Goal: Task Accomplishment & Management: Use online tool/utility

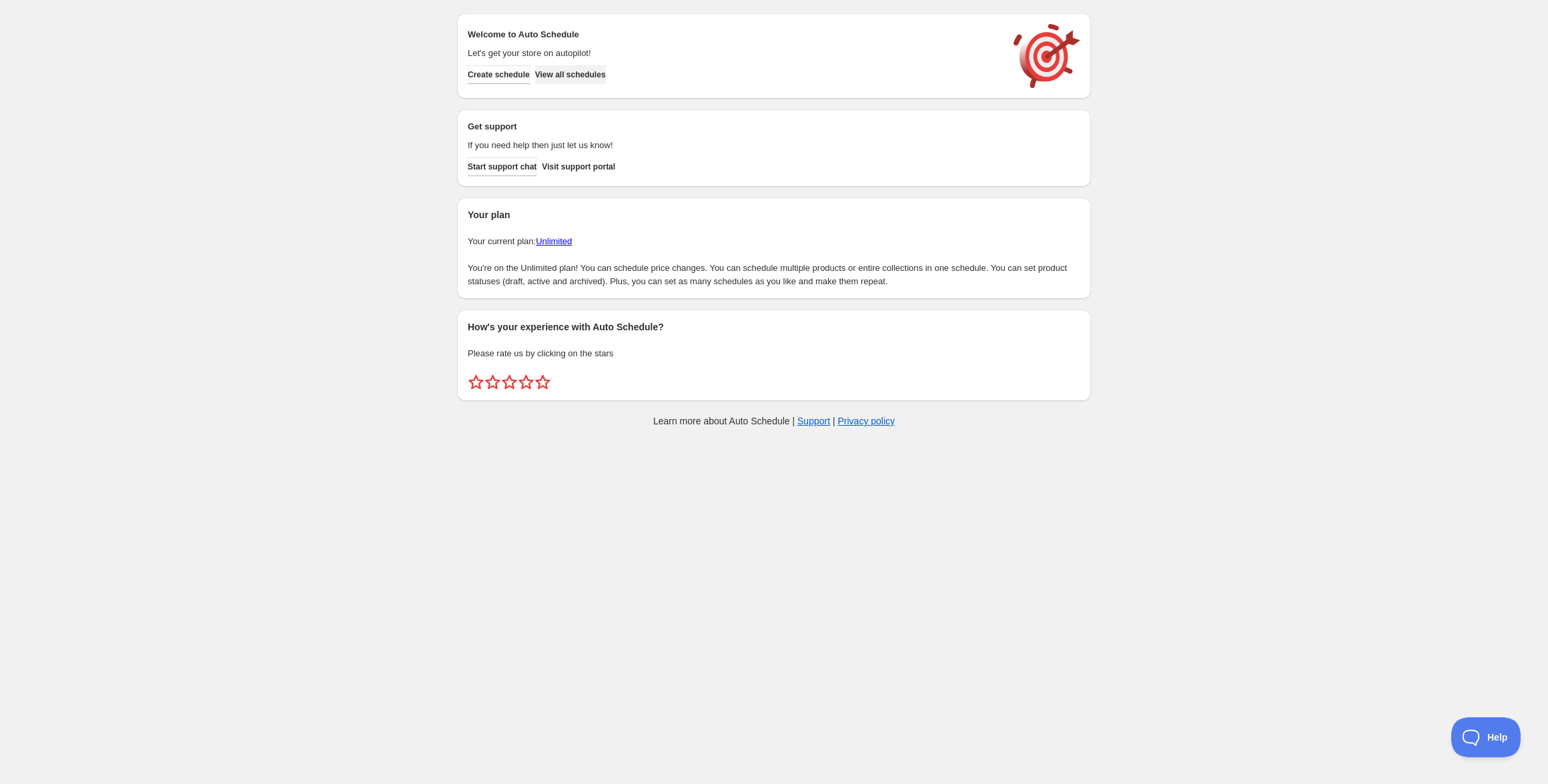
click at [595, 72] on span "View all schedules" at bounding box center [570, 75] width 70 height 10
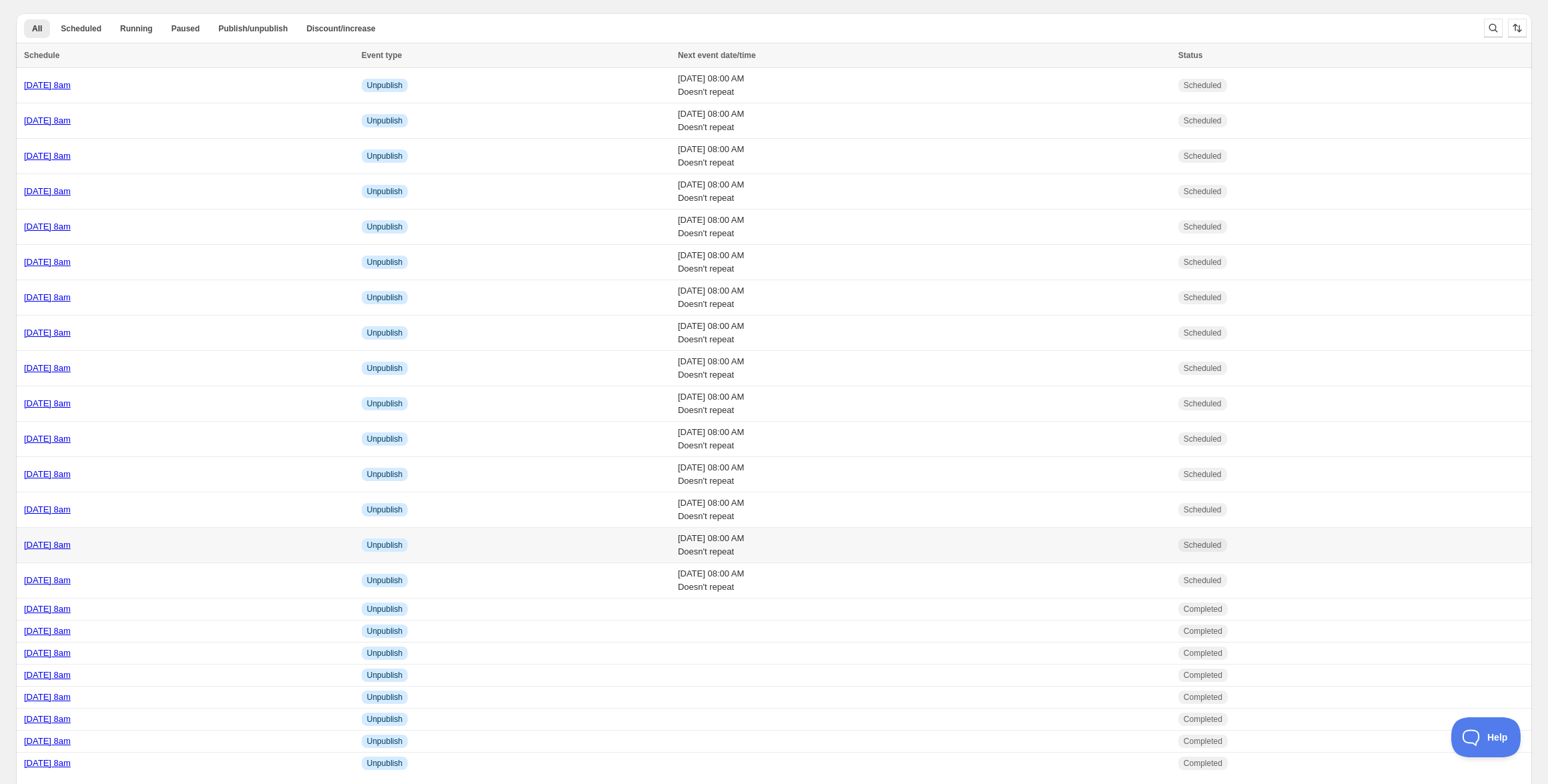
click at [70, 542] on link "[DATE] 8am" at bounding box center [47, 544] width 47 height 10
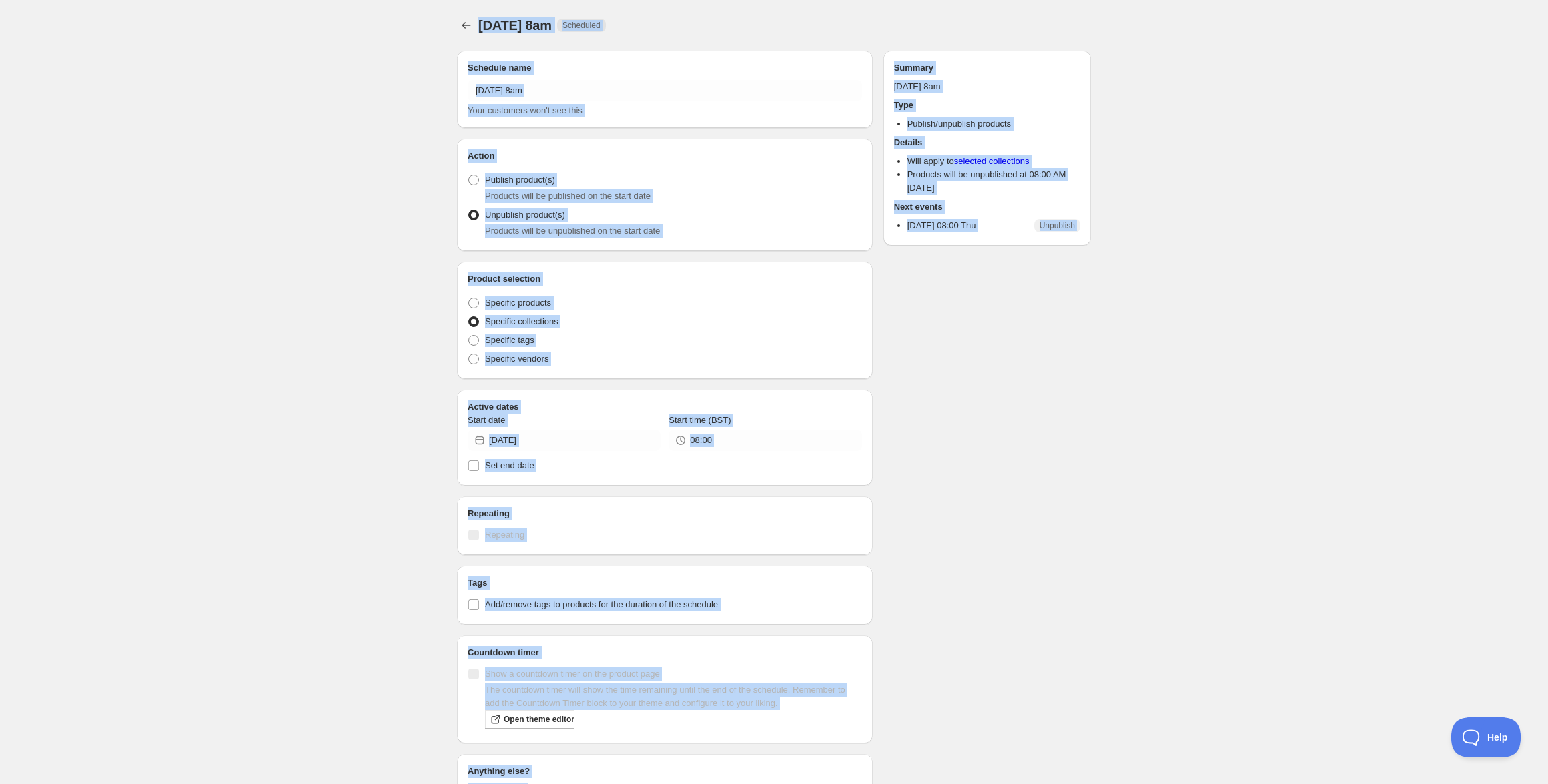
radio input "true"
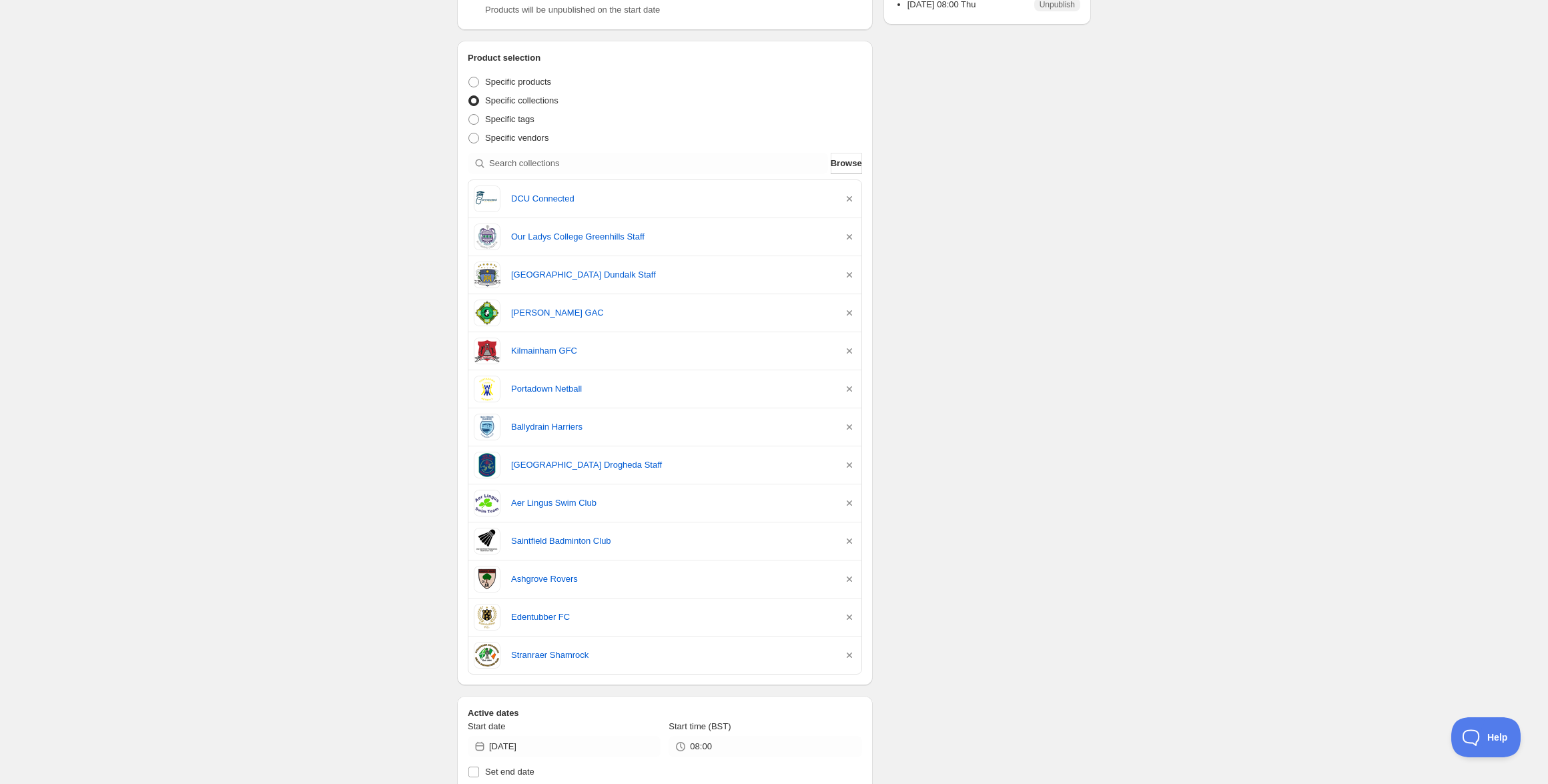
scroll to position [236, 0]
